Goal: Task Accomplishment & Management: Use online tool/utility

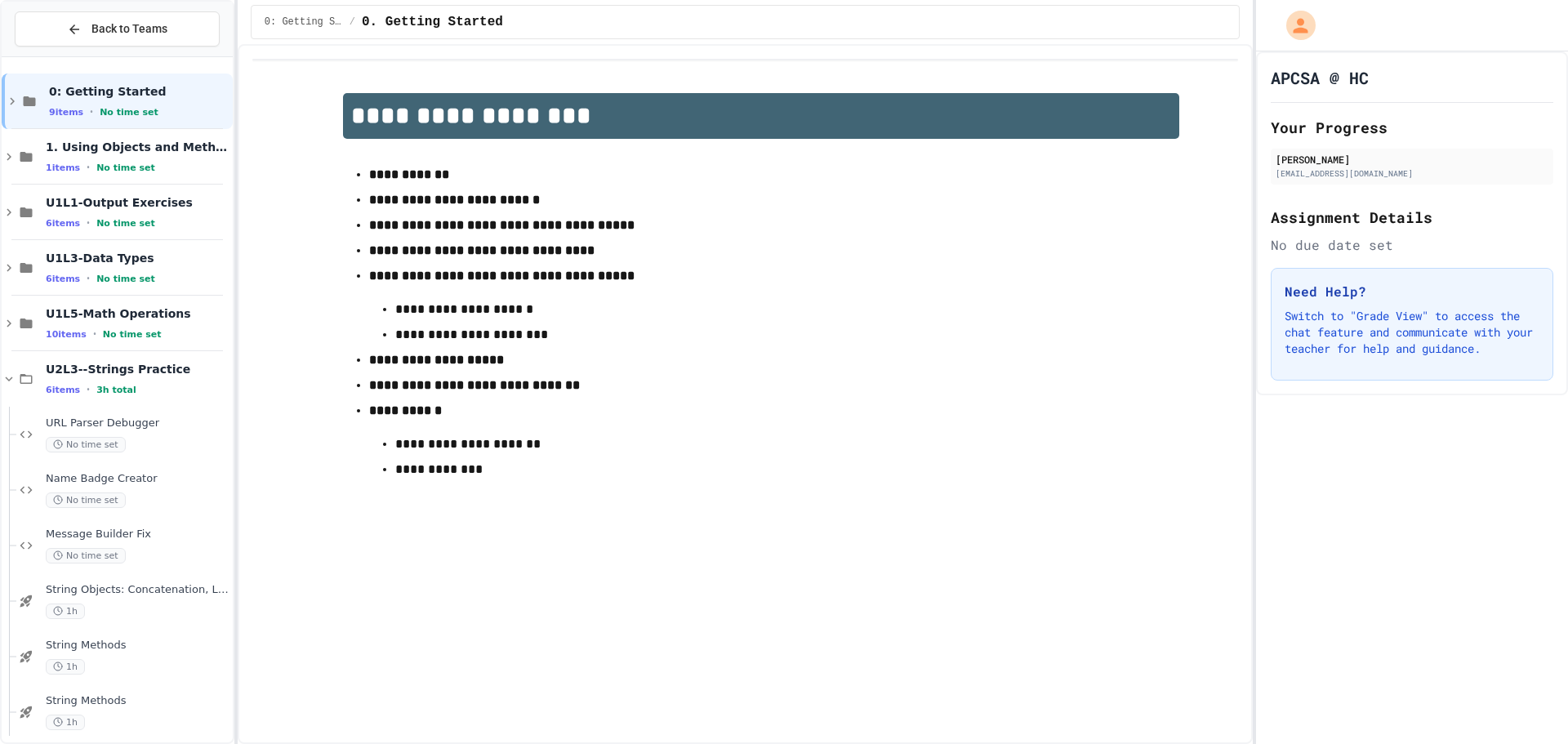
scroll to position [69, 0]
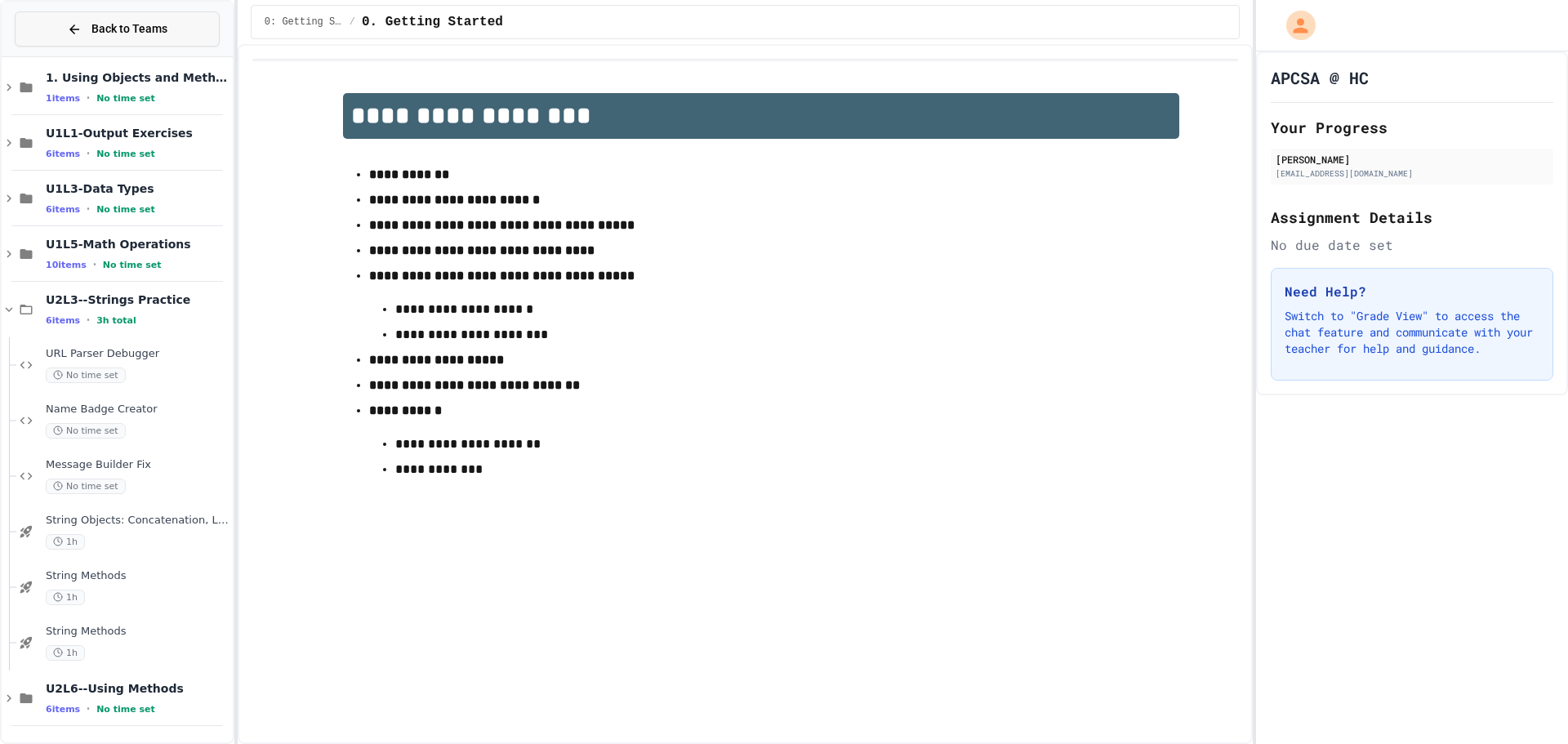
click at [103, 35] on span "Back to Teams" at bounding box center [130, 29] width 76 height 17
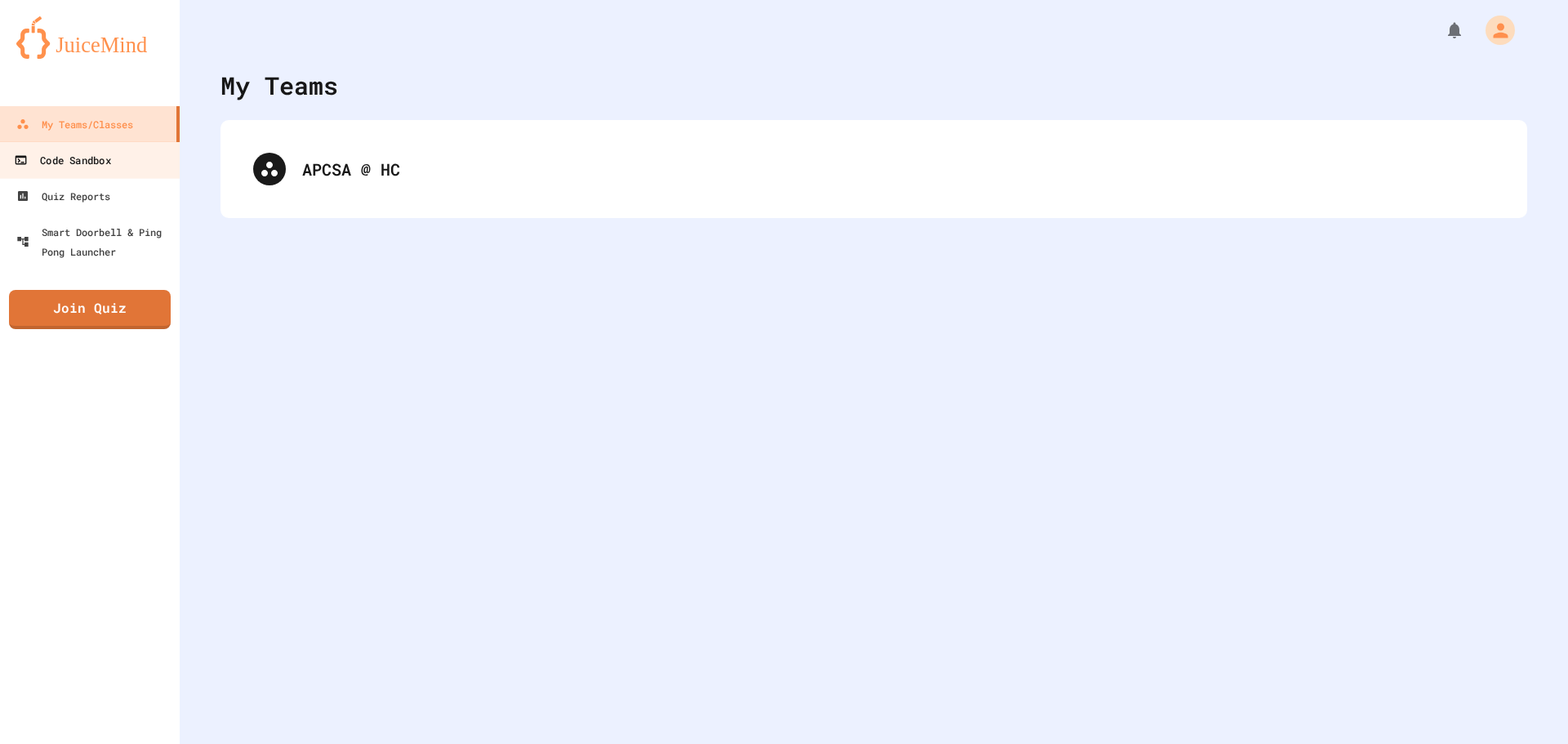
click at [94, 146] on link "Code Sandbox" at bounding box center [90, 159] width 185 height 37
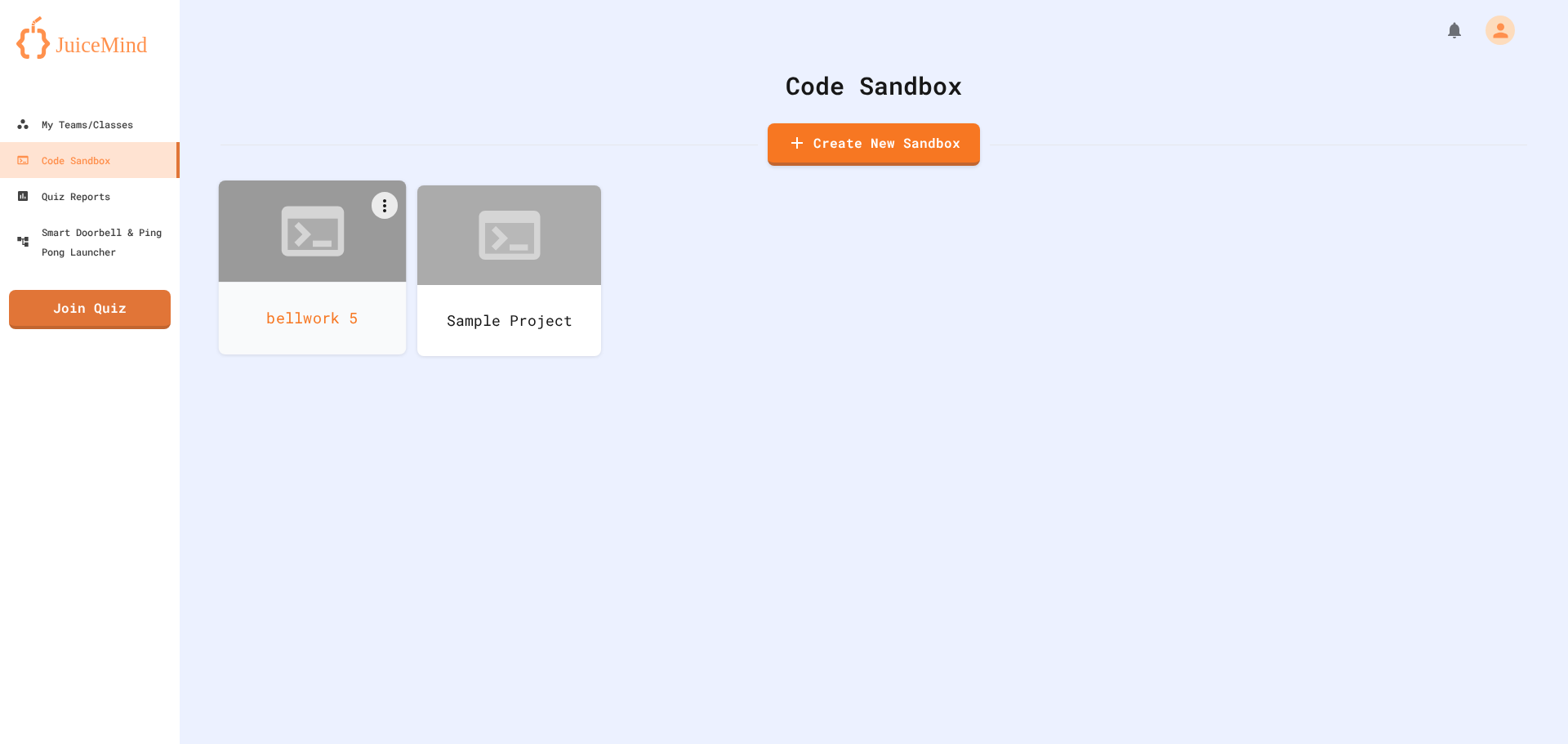
click at [371, 277] on div at bounding box center [312, 231] width 188 height 101
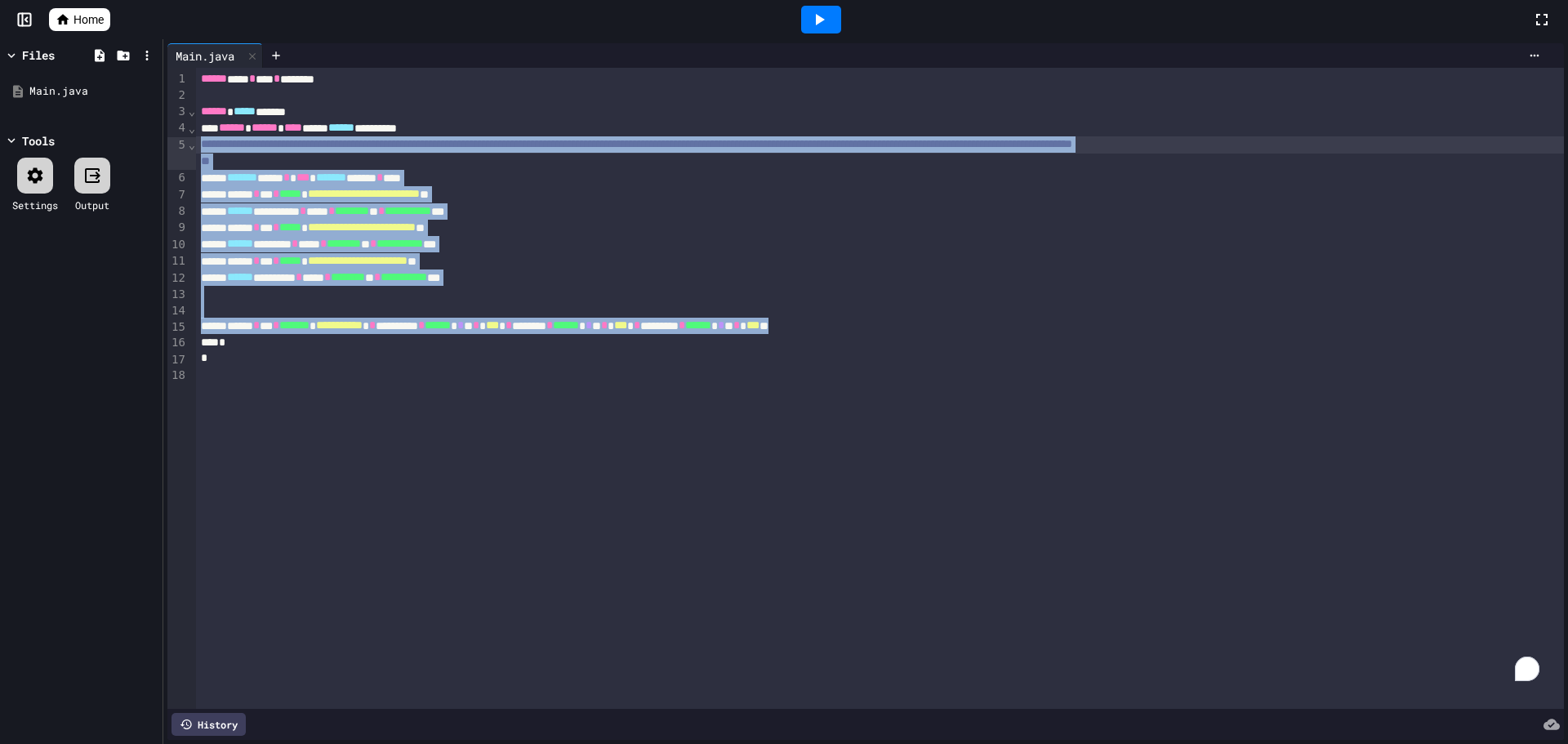
drag, startPoint x: 985, startPoint y: 345, endPoint x: 188, endPoint y: 152, distance: 820.0
click at [188, 152] on div "**********" at bounding box center [865, 389] width 1397 height 641
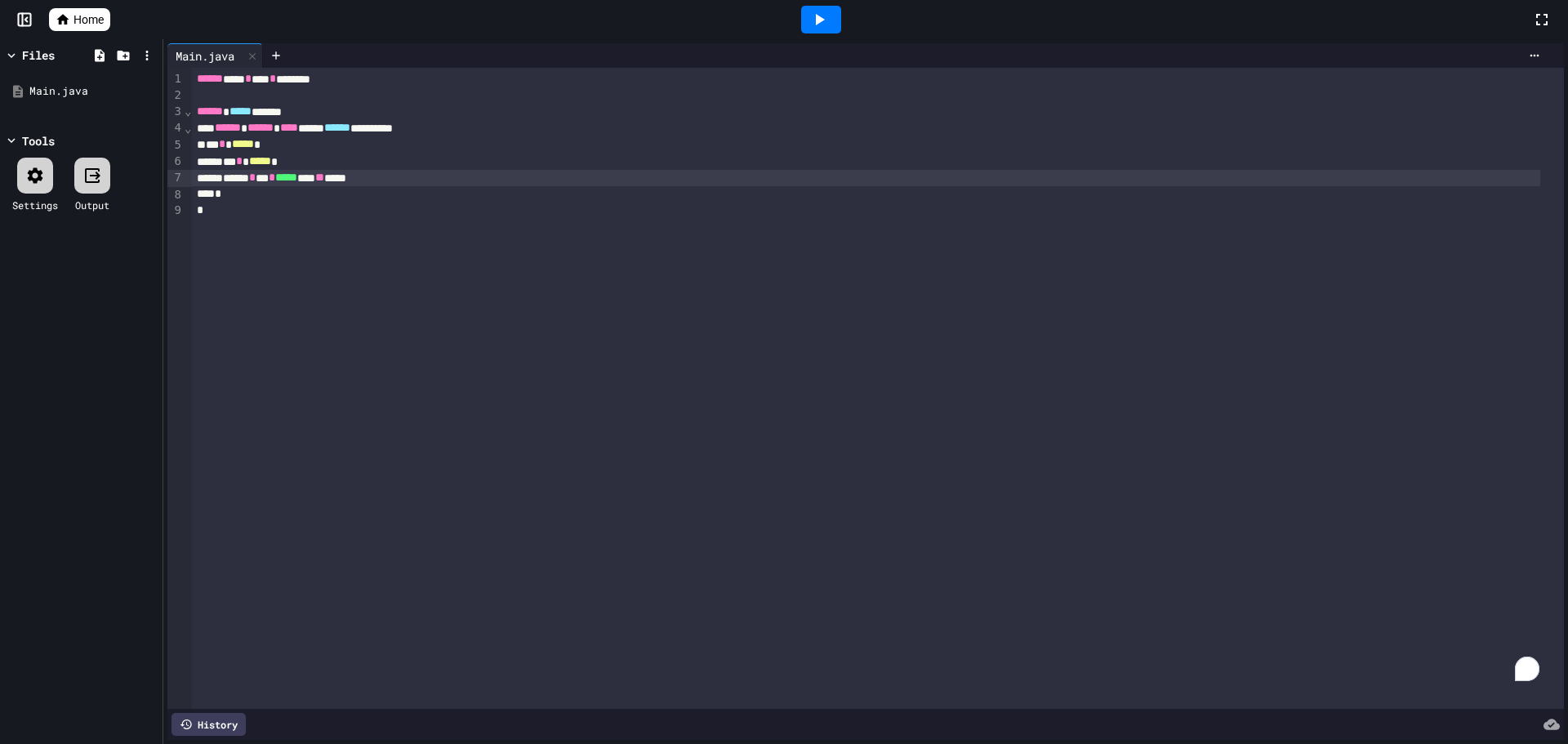
click at [826, 5] on div at bounding box center [822, 19] width 57 height 44
click at [826, 12] on icon at bounding box center [819, 19] width 20 height 20
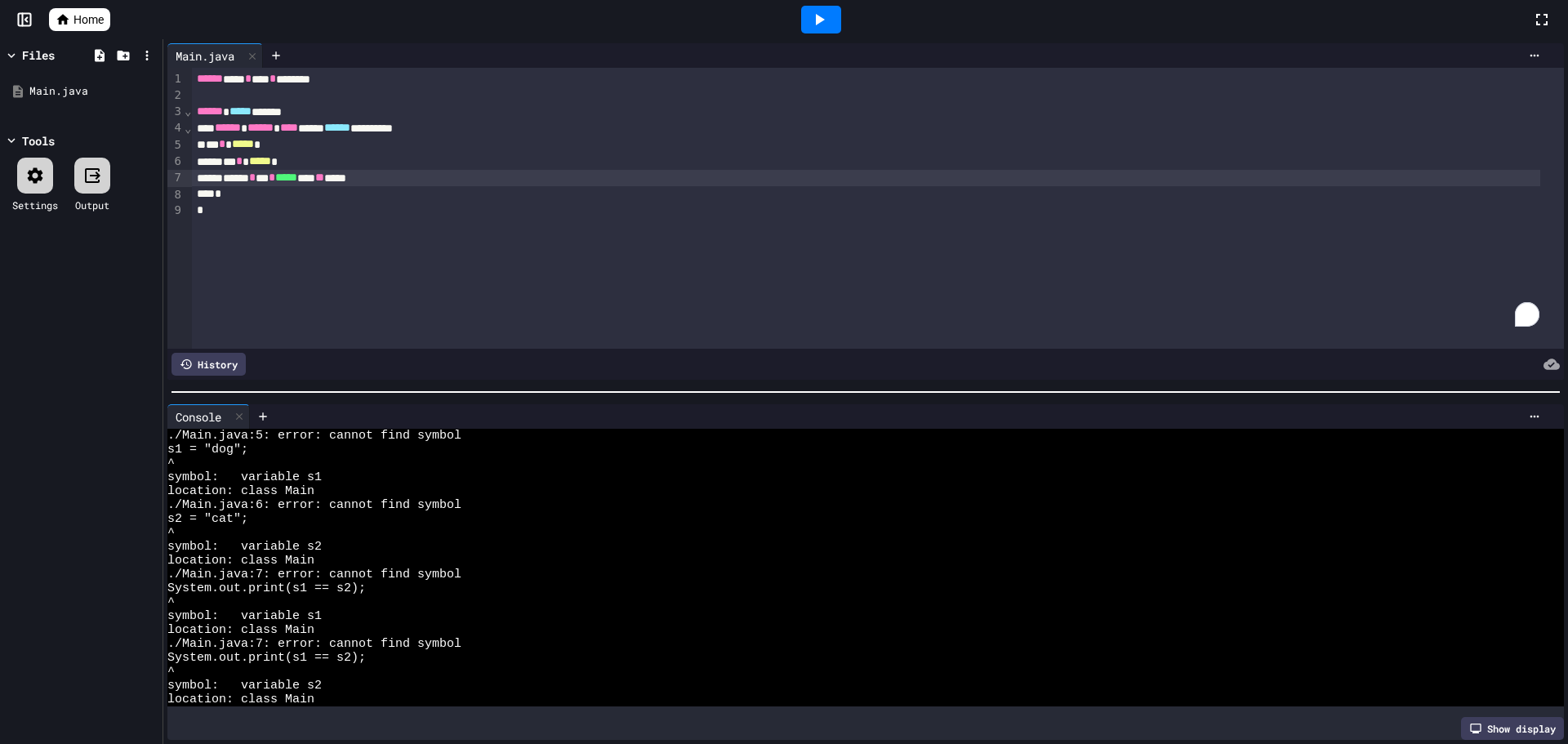
click at [207, 142] on div "** * ***** *" at bounding box center [865, 144] width 1348 height 16
click at [802, 24] on div at bounding box center [821, 19] width 40 height 27
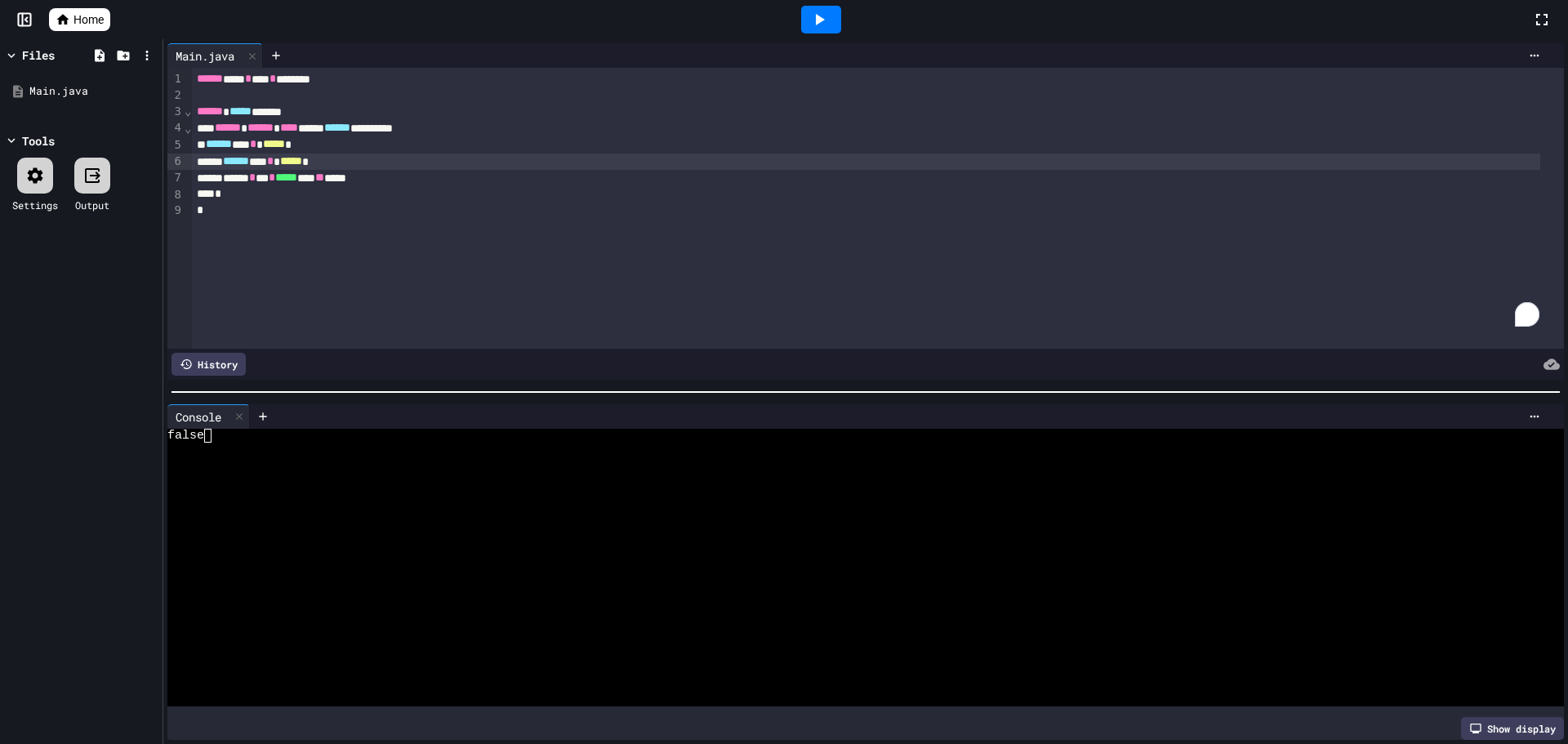
click at [75, 19] on span "Home" at bounding box center [89, 19] width 30 height 16
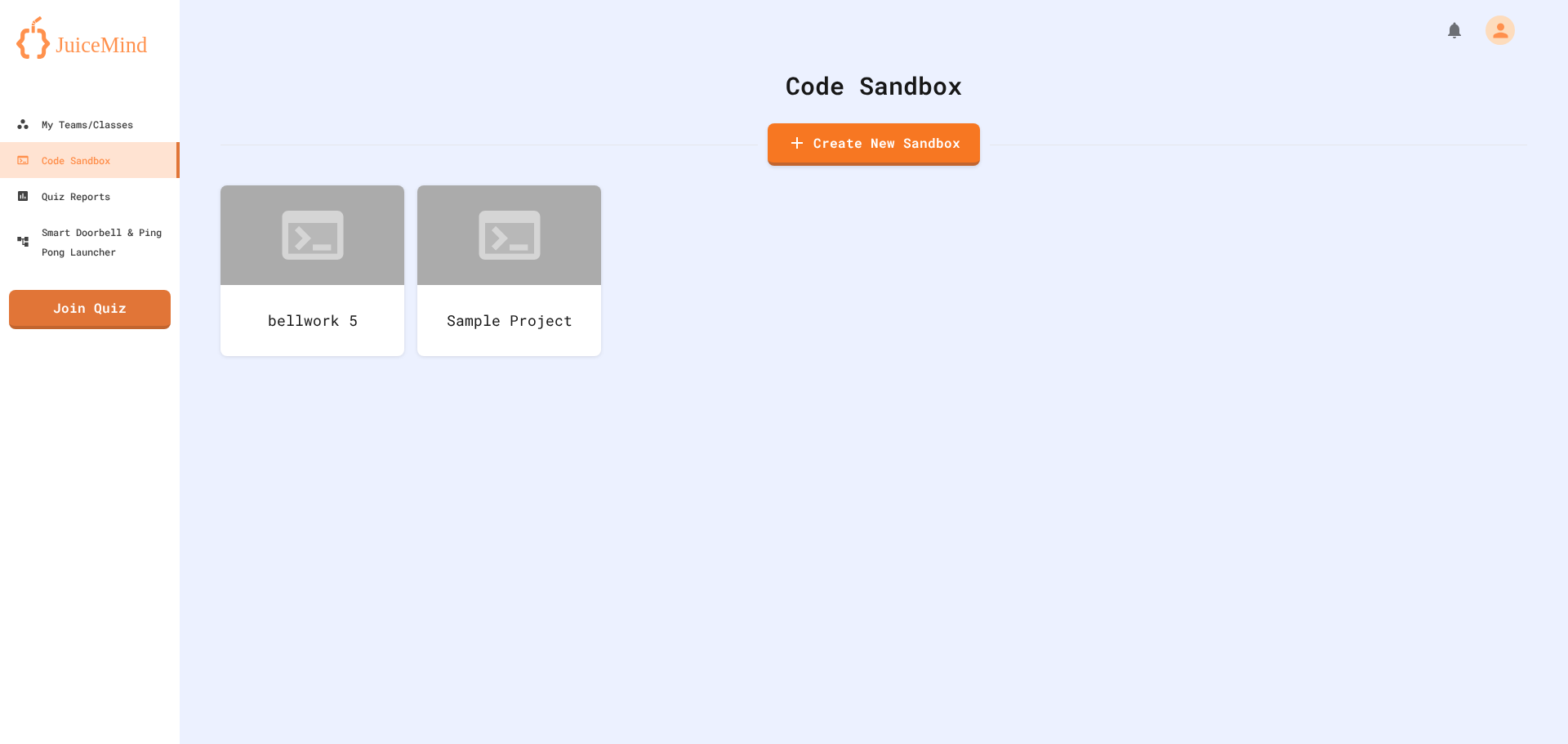
click at [74, 99] on div at bounding box center [90, 90] width 180 height 33
click at [74, 136] on link "My Teams/Classes" at bounding box center [90, 123] width 185 height 37
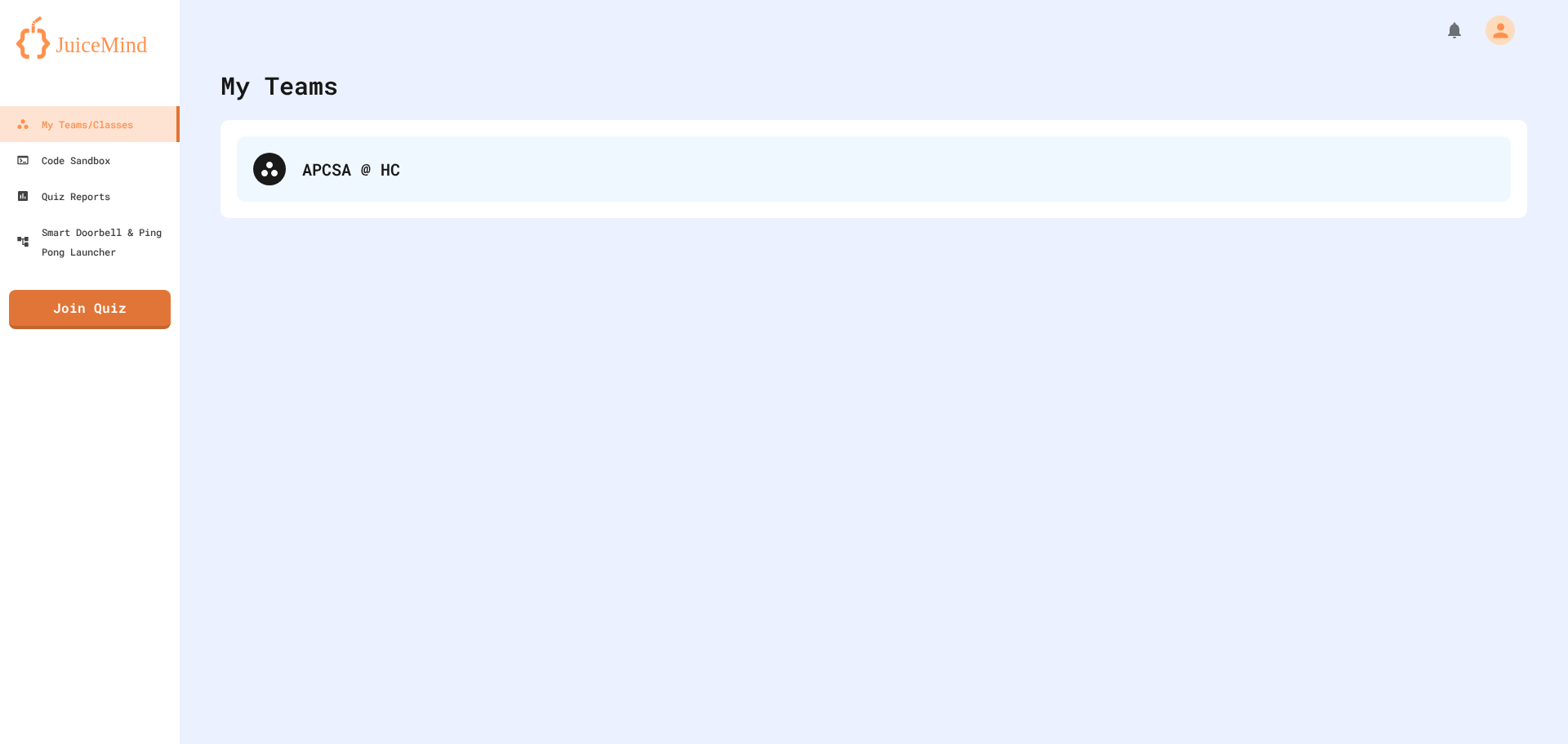
click at [376, 165] on div "APCSA @ HC" at bounding box center [898, 169] width 1193 height 25
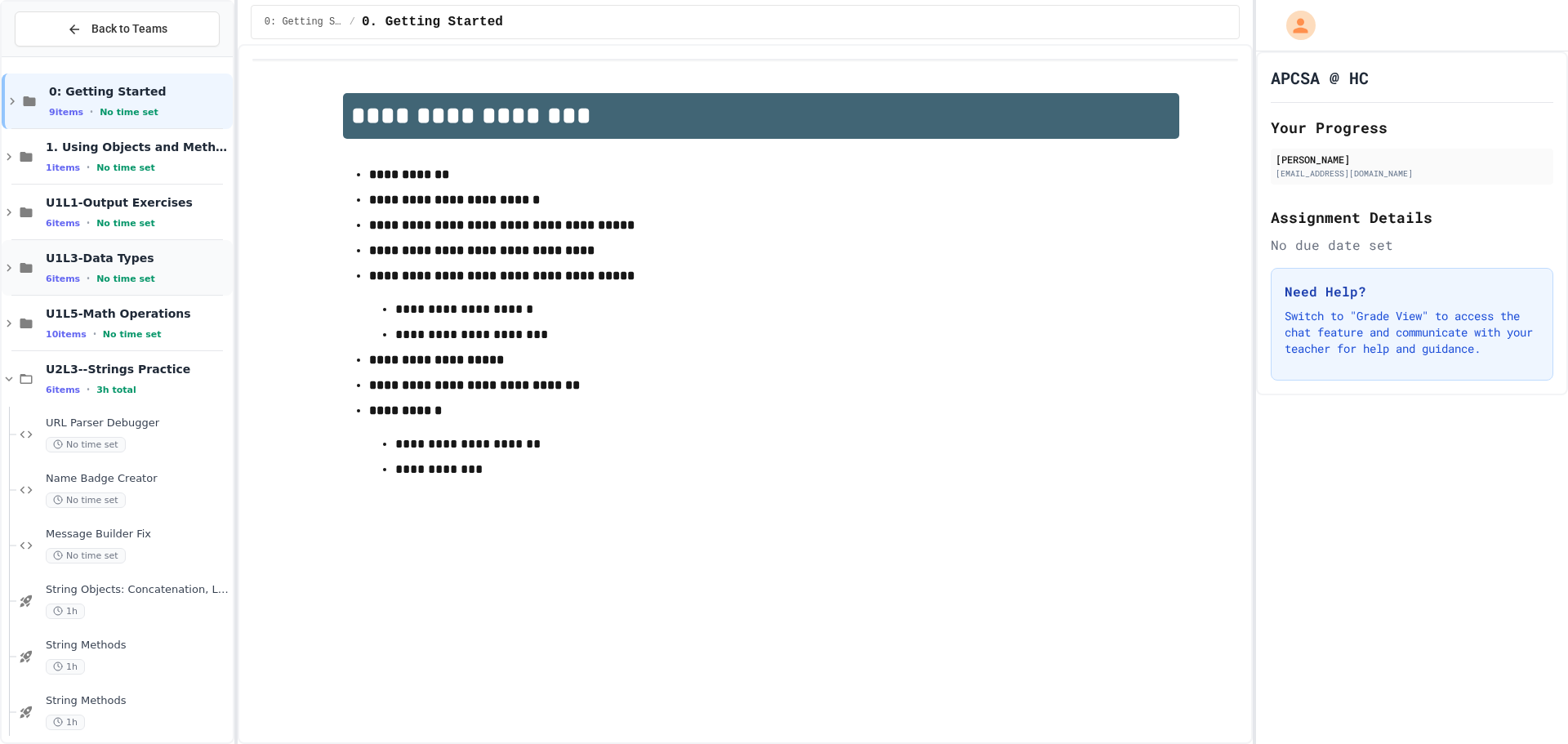
scroll to position [69, 0]
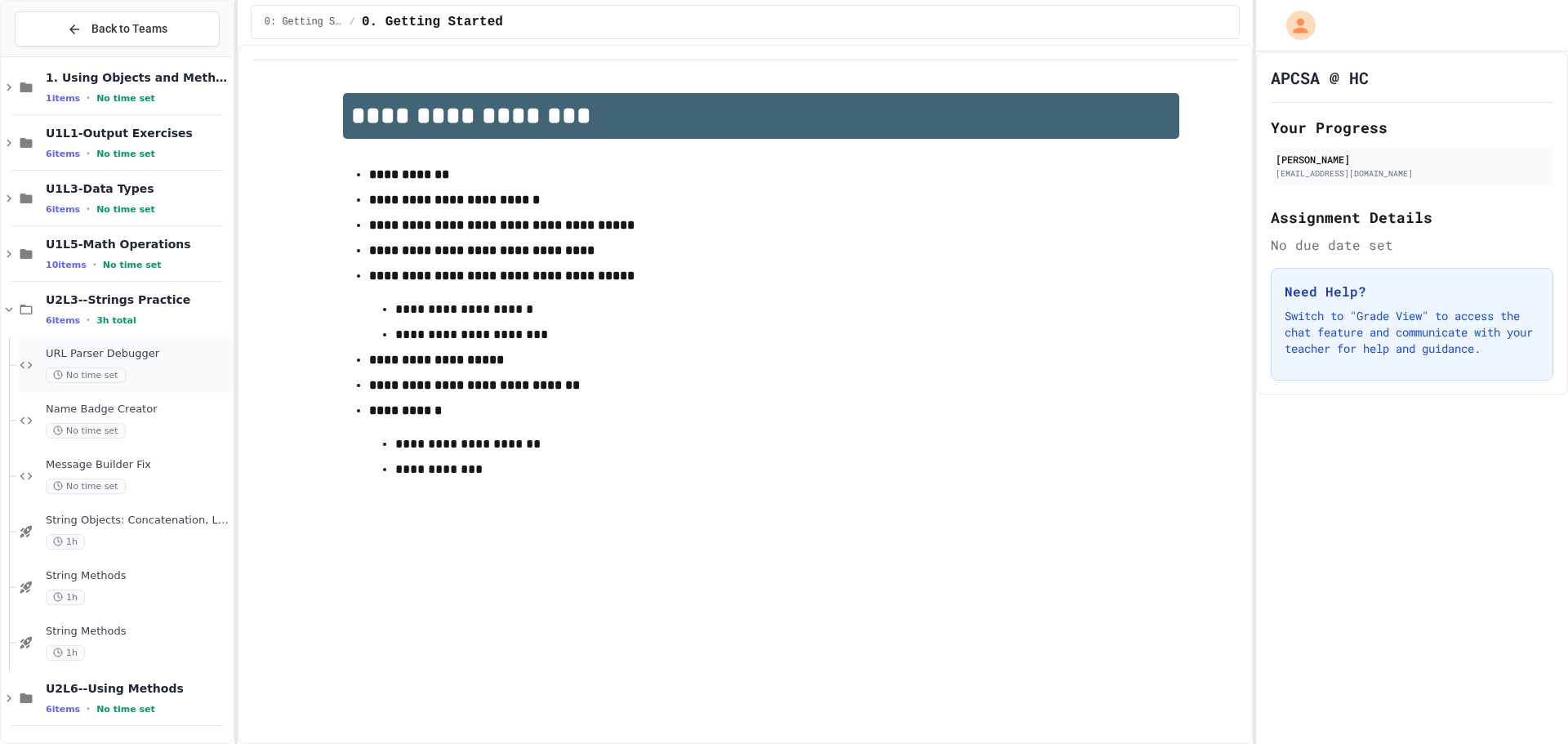
click at [136, 361] on div "URL Parser Debugger No time set" at bounding box center [137, 365] width 183 height 36
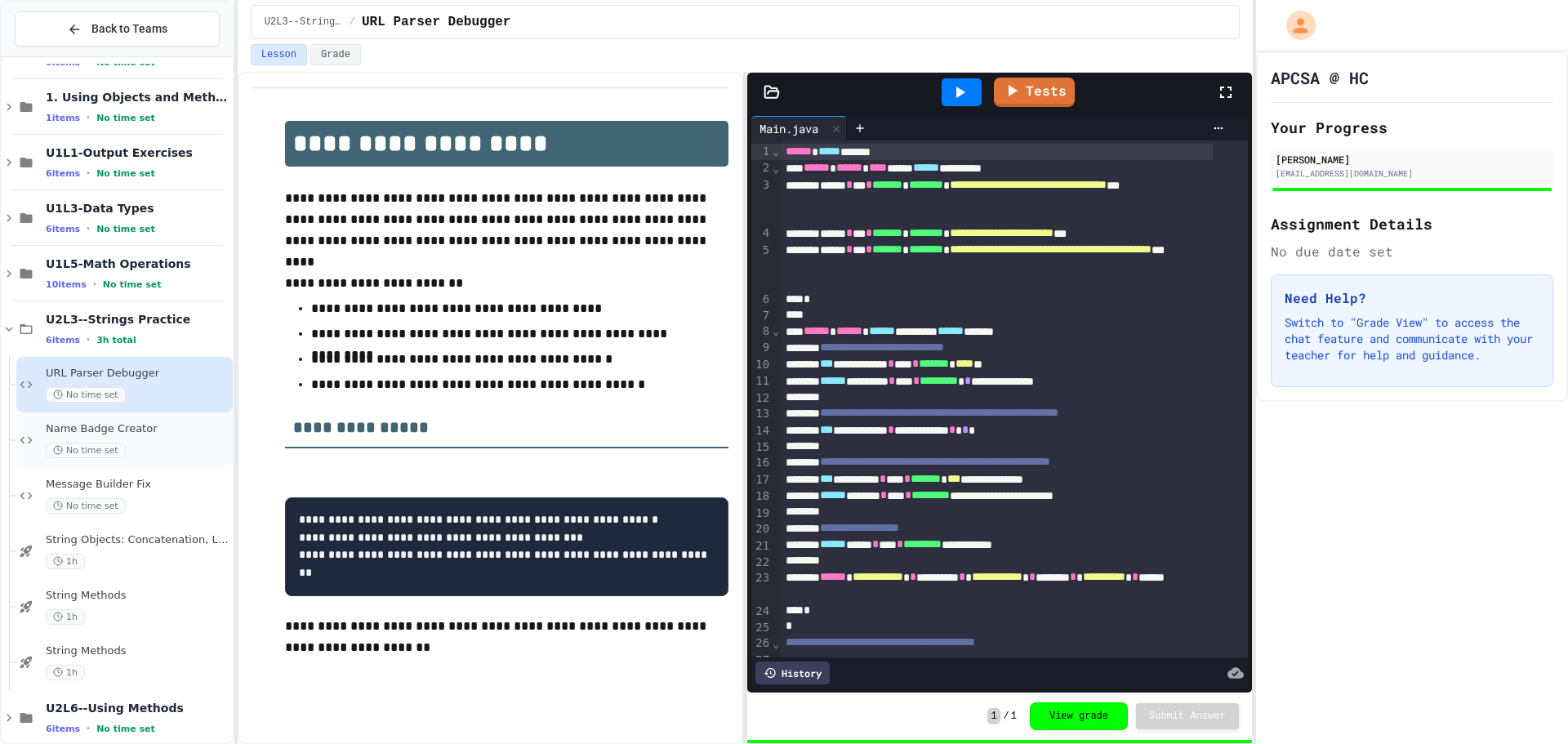
click at [159, 459] on div "Name Badge Creator No time set" at bounding box center [124, 440] width 217 height 56
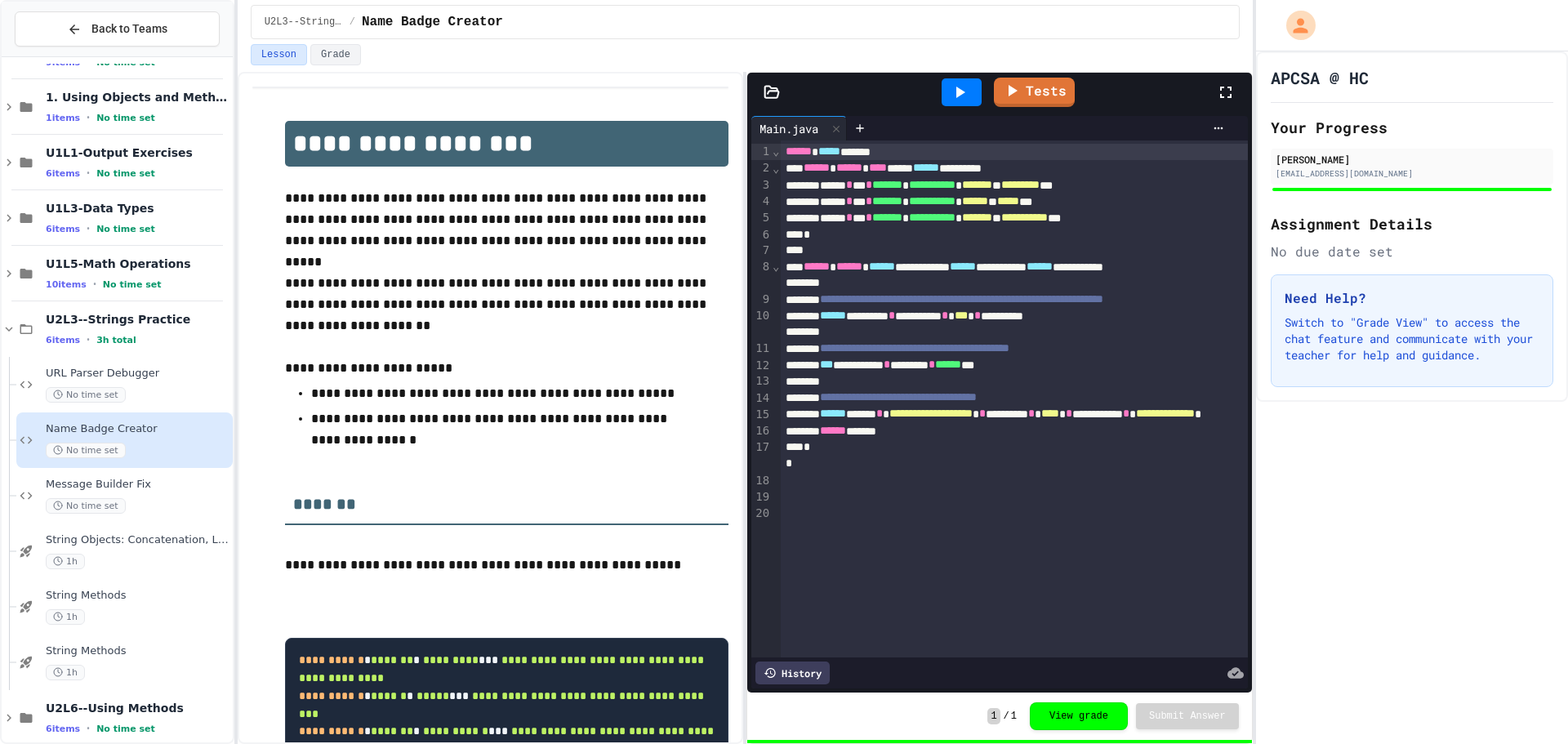
click at [146, 493] on div "Message Builder Fix No time set" at bounding box center [137, 495] width 183 height 36
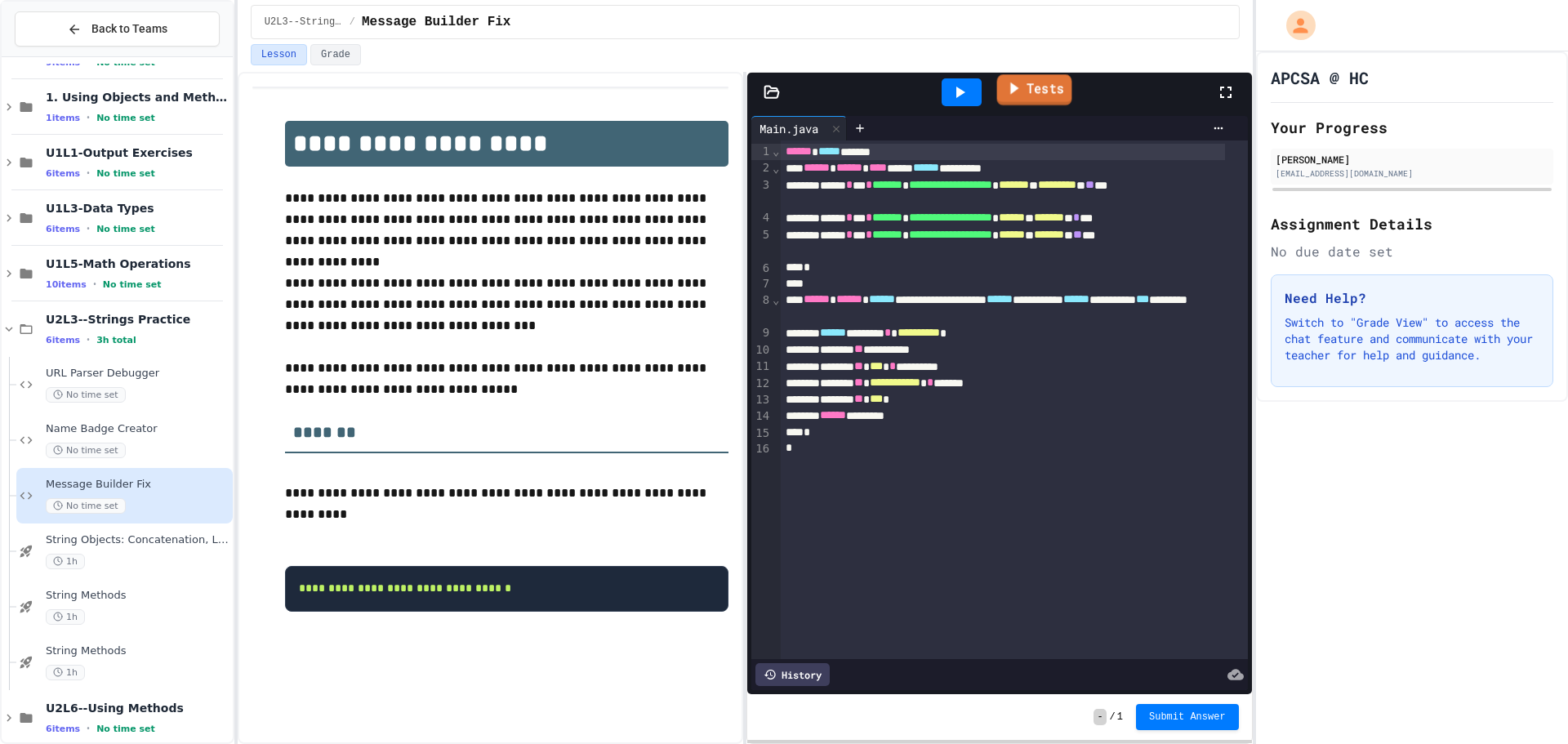
click at [1031, 87] on link "Tests" at bounding box center [1035, 90] width 75 height 31
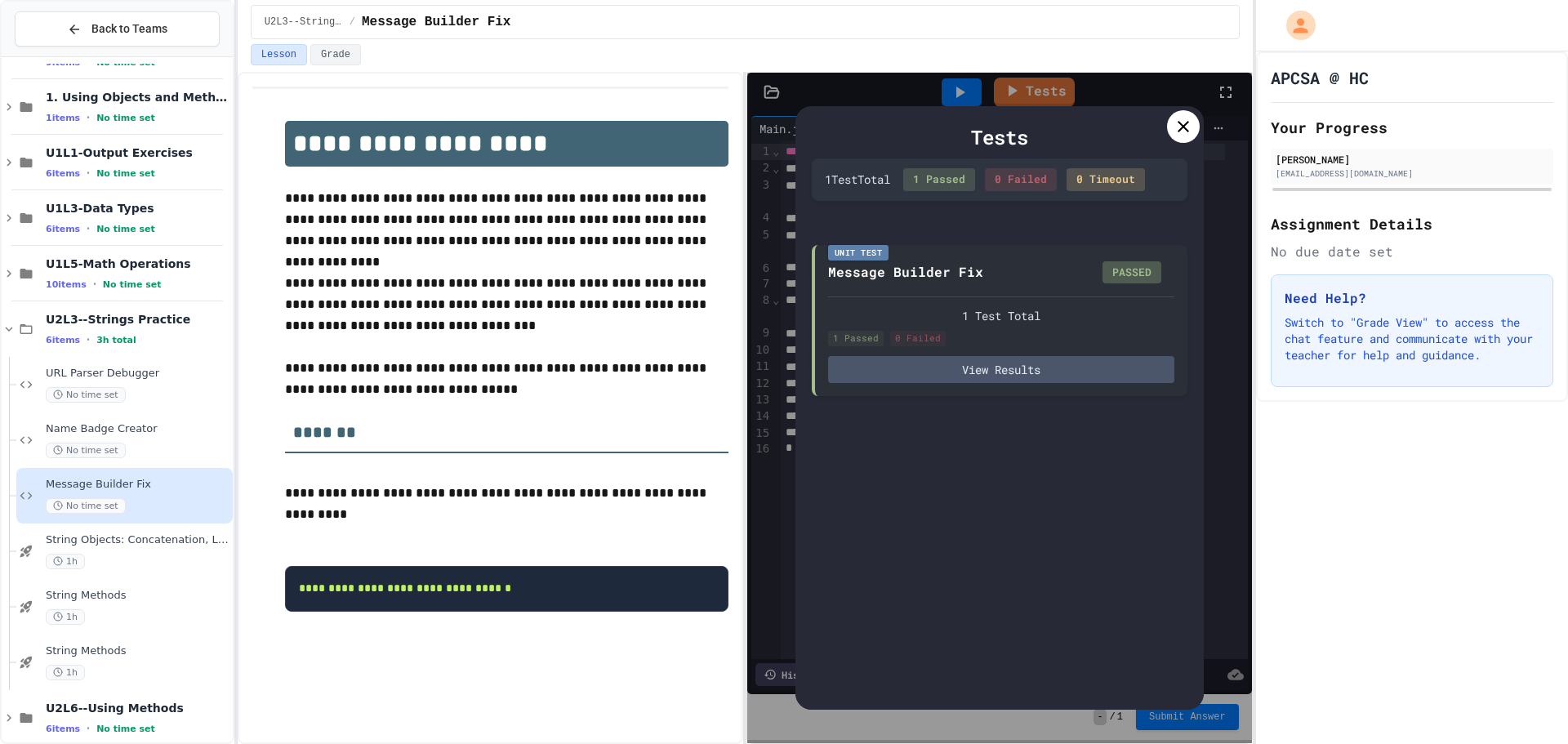
click at [1176, 130] on icon at bounding box center [1183, 127] width 20 height 20
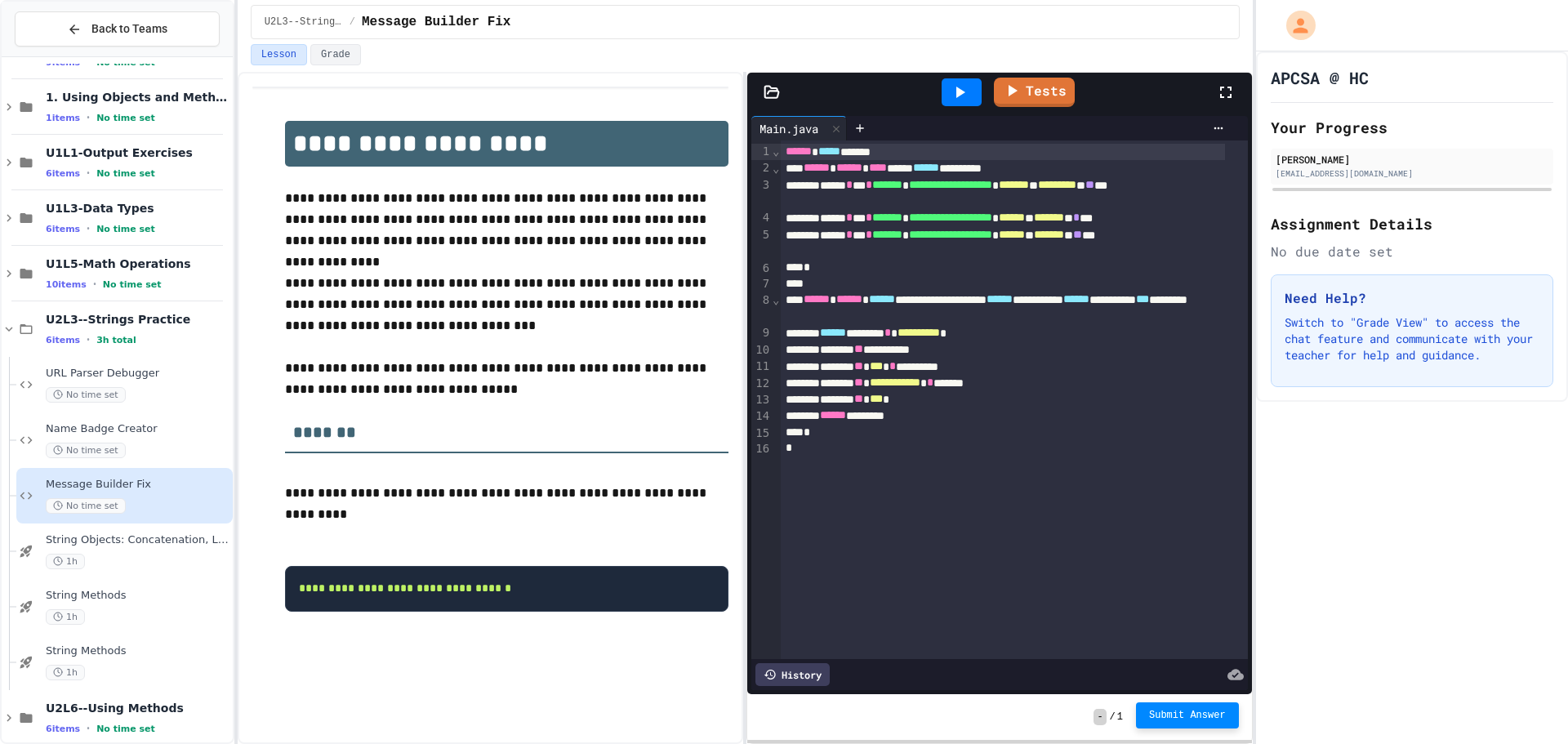
click at [1220, 725] on button "Submit Answer" at bounding box center [1187, 716] width 103 height 26
